Goal: Task Accomplishment & Management: Manage account settings

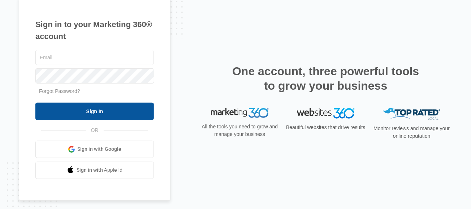
type input "[PERSON_NAME][EMAIL_ADDRESS][DOMAIN_NAME]"
click at [87, 114] on input "Sign In" at bounding box center [94, 111] width 119 height 17
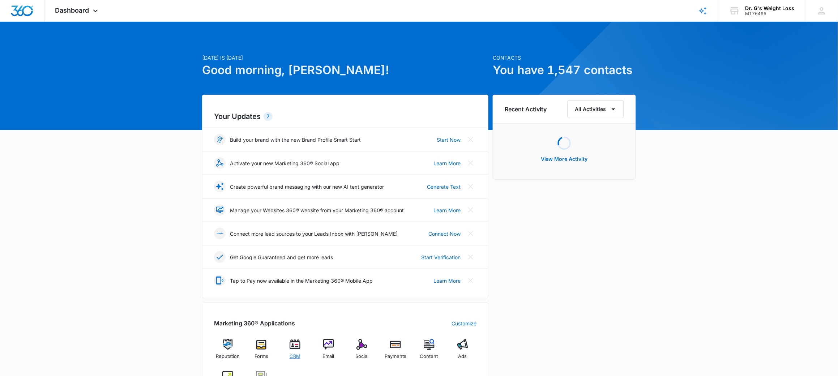
click at [292, 350] on img at bounding box center [295, 344] width 11 height 11
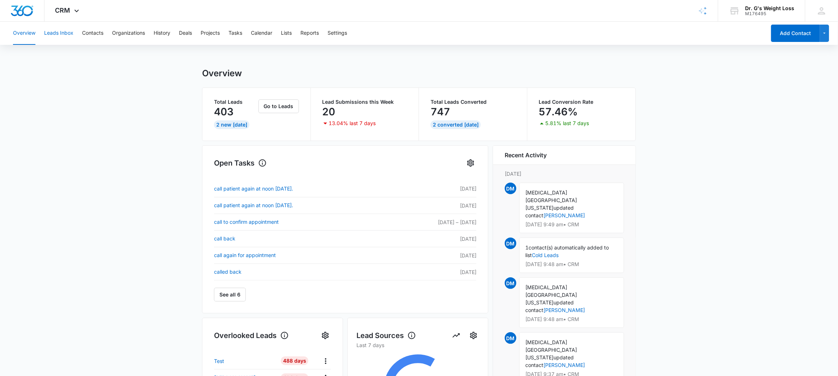
click at [61, 35] on button "Leads Inbox" at bounding box center [58, 33] width 29 height 23
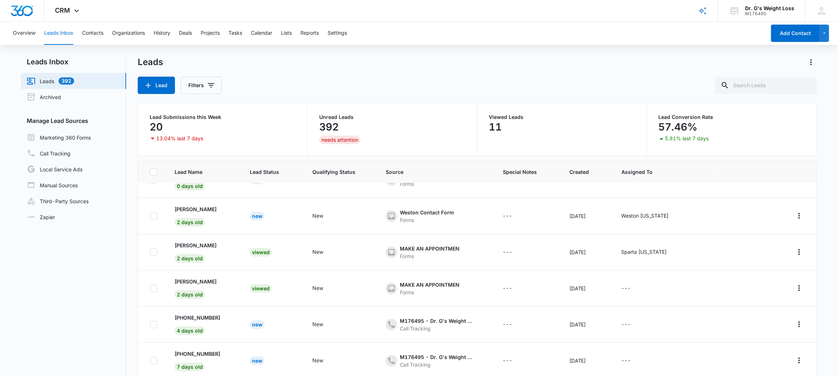
scroll to position [129, 0]
